Goal: Complete application form

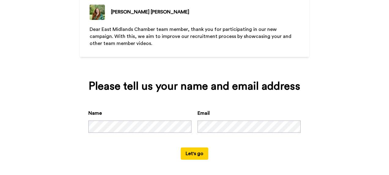
scroll to position [46, 0]
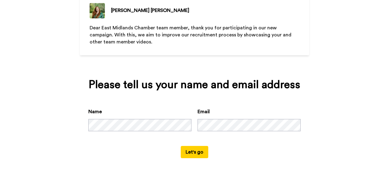
click at [198, 152] on button "Let's go" at bounding box center [195, 152] width 28 height 12
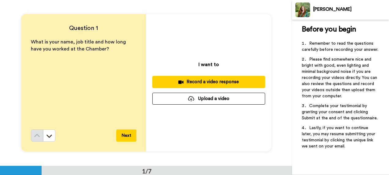
click at [202, 81] on div "Record a video response" at bounding box center [208, 82] width 103 height 6
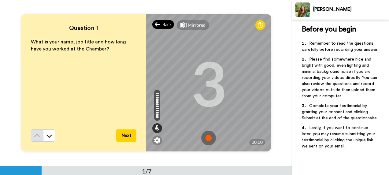
click at [169, 23] on span "Back" at bounding box center [166, 24] width 9 height 6
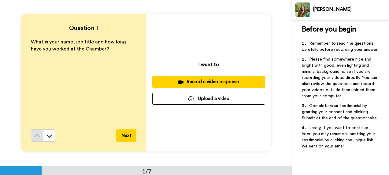
click at [202, 98] on button "Upload a video" at bounding box center [208, 99] width 113 height 12
click at [181, 101] on button "Upload a video" at bounding box center [208, 99] width 113 height 12
click at [190, 96] on div at bounding box center [191, 99] width 6 height 6
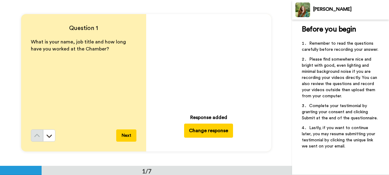
click at [123, 134] on button "Next" at bounding box center [126, 135] width 20 height 12
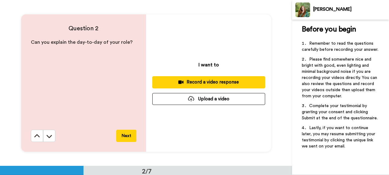
scroll to position [166, 0]
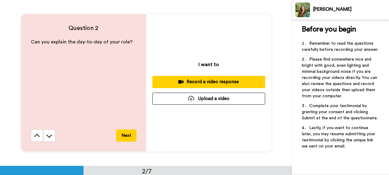
click at [203, 99] on button "Upload a video" at bounding box center [208, 99] width 113 height 12
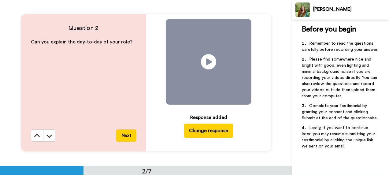
click at [125, 135] on button "Next" at bounding box center [126, 135] width 20 height 12
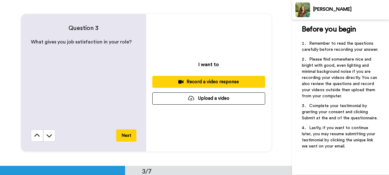
scroll to position [332, 0]
click at [198, 100] on button "Upload a video" at bounding box center [208, 98] width 113 height 12
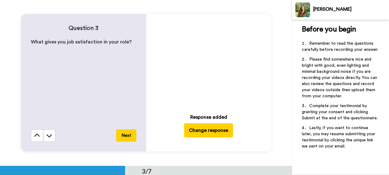
click at [127, 136] on button "Next" at bounding box center [126, 135] width 20 height 12
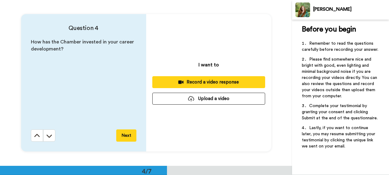
scroll to position [498, 0]
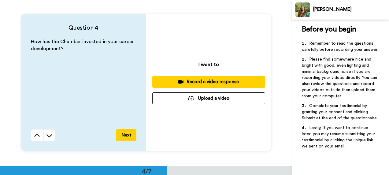
click at [203, 99] on button "Upload a video" at bounding box center [208, 98] width 113 height 12
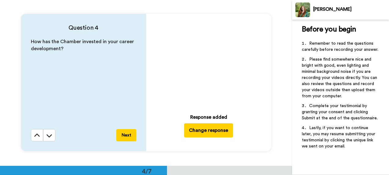
click at [125, 133] on button "Next" at bounding box center [126, 135] width 20 height 12
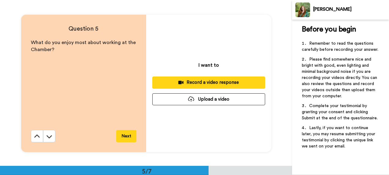
scroll to position [663, 0]
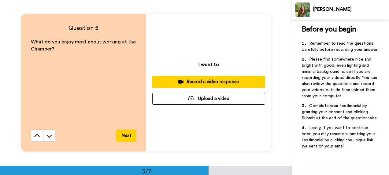
click at [201, 100] on button "Upload a video" at bounding box center [208, 99] width 113 height 12
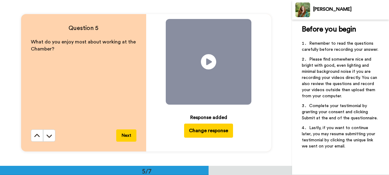
click at [124, 135] on button "Next" at bounding box center [126, 135] width 20 height 12
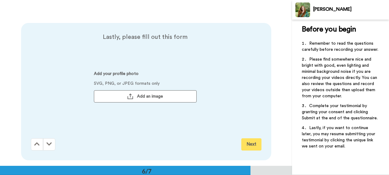
scroll to position [829, 0]
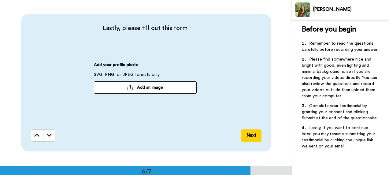
click at [150, 88] on span "Add an image" at bounding box center [150, 87] width 26 height 6
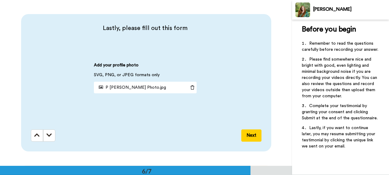
click at [253, 136] on button "Next" at bounding box center [251, 135] width 20 height 12
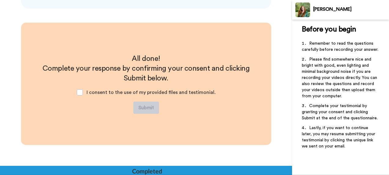
scroll to position [973, 0]
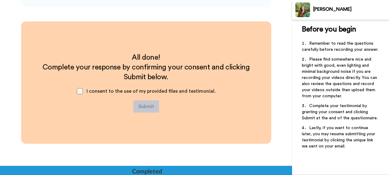
click at [79, 91] on span at bounding box center [80, 91] width 6 height 6
click at [143, 107] on button "Submit" at bounding box center [146, 106] width 26 height 12
